Goal: Transaction & Acquisition: Obtain resource

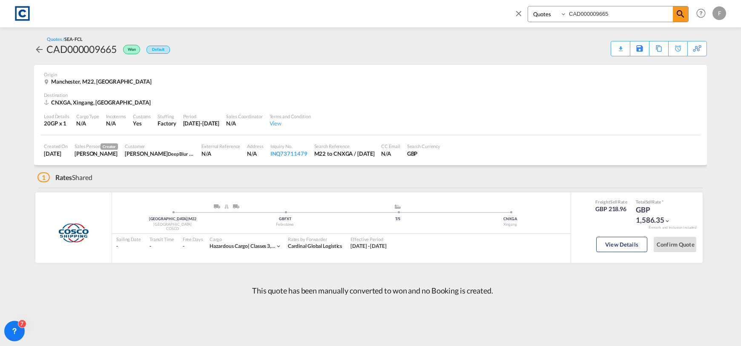
select select "Quotes"
click at [517, 13] on md-icon "icon-close" at bounding box center [518, 13] width 9 height 9
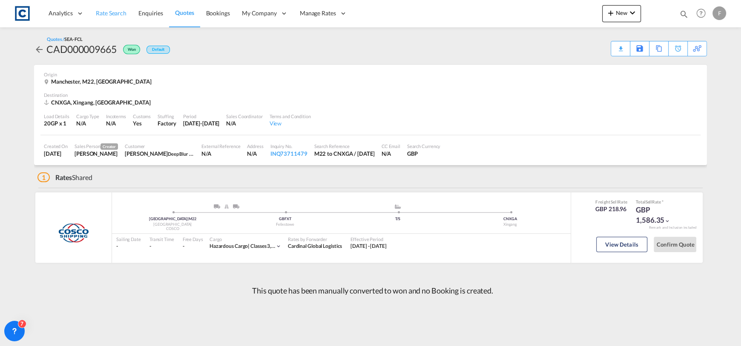
click at [118, 18] on link "Rate Search" at bounding box center [111, 14] width 43 height 28
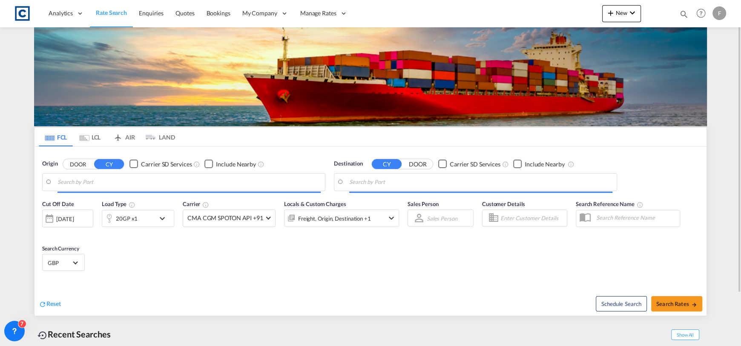
type input "GB-DA2, [GEOGRAPHIC_DATA]"
type input "Hamad, QAHMD"
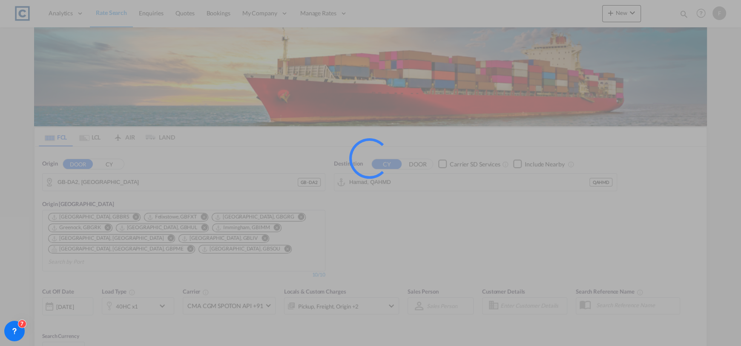
click at [123, 186] on div at bounding box center [370, 173] width 741 height 346
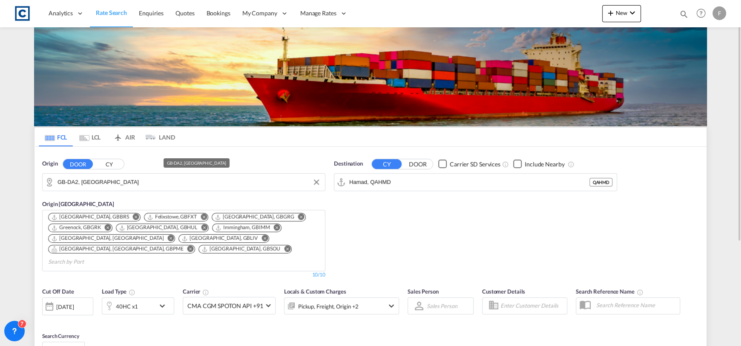
click at [118, 181] on input "GB-DA2, [GEOGRAPHIC_DATA]" at bounding box center [189, 182] width 263 height 13
click at [105, 159] on button "CY" at bounding box center [109, 164] width 30 height 10
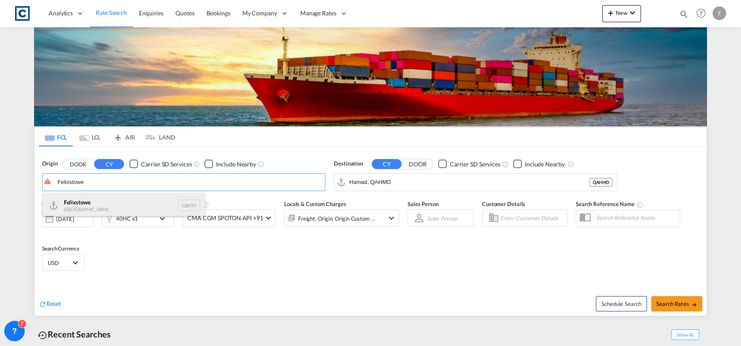
click at [112, 203] on div "Felixstowe [GEOGRAPHIC_DATA] GBFXT" at bounding box center [124, 206] width 162 height 26
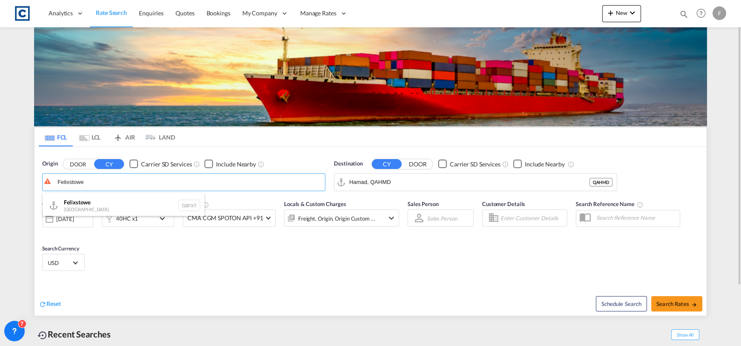
type input "Felixstowe, GBFXT"
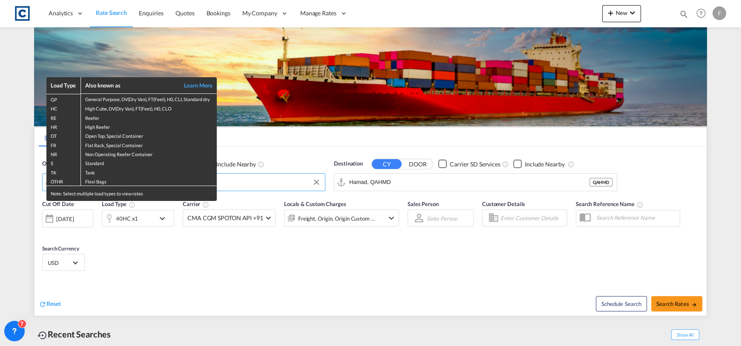
click at [427, 187] on div "Load Type Also known as Learn More GP General Purpose, DV(Dry Van), FT(Feet), H…" at bounding box center [370, 173] width 741 height 346
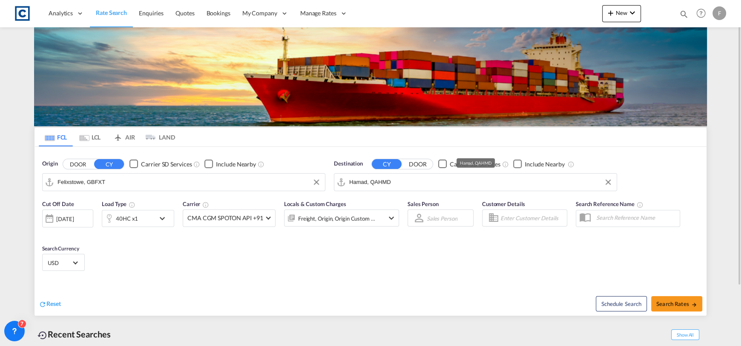
click at [423, 183] on input "Hamad, QAHMD" at bounding box center [480, 182] width 263 height 13
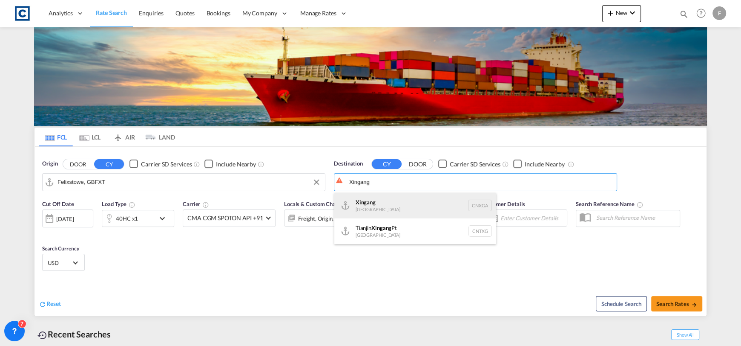
click at [449, 212] on div "Xingang [GEOGRAPHIC_DATA] CNXGA" at bounding box center [416, 206] width 162 height 26
type input "Xingang, CNXGA"
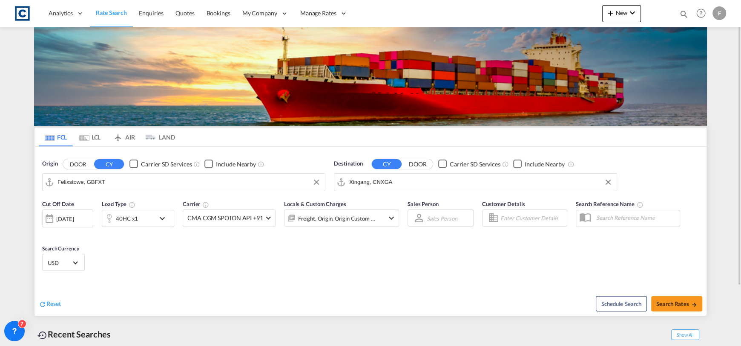
click at [137, 217] on div "40HC x1" at bounding box center [128, 218] width 53 height 17
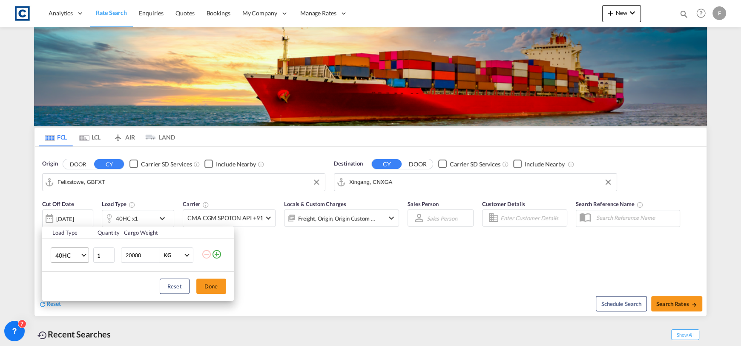
click at [76, 252] on span "40HC" at bounding box center [67, 255] width 25 height 9
click at [69, 217] on div "20GP" at bounding box center [62, 214] width 15 height 9
click at [209, 282] on button "Done" at bounding box center [211, 285] width 30 height 15
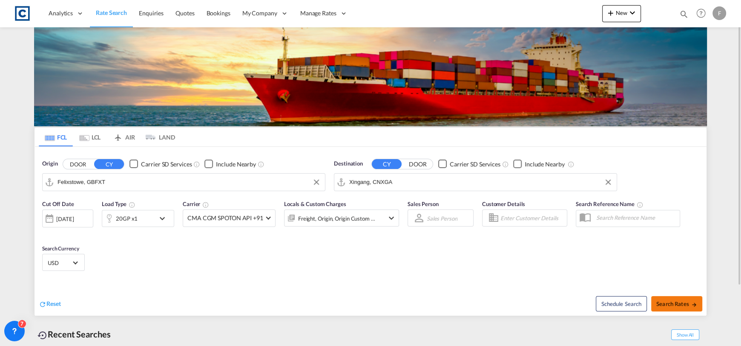
click at [681, 301] on span "Search Rates" at bounding box center [677, 303] width 41 height 7
type input "GBFXT to CNXGA / [DATE]"
